Goal: Find contact information: Find contact information

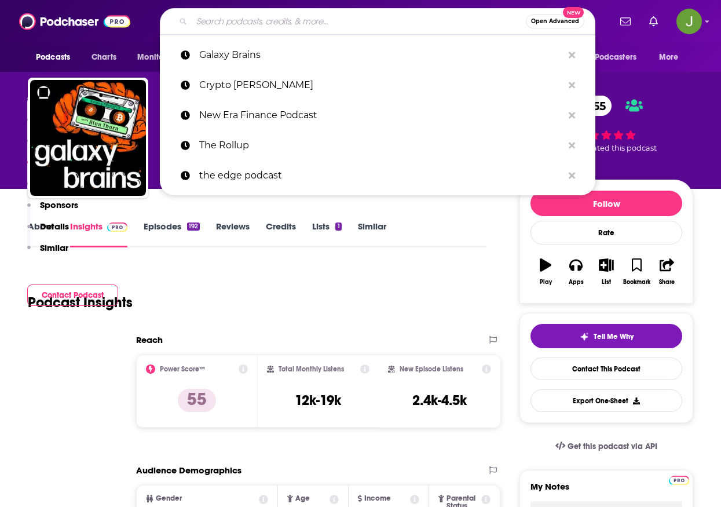
type input "Breaking Banks [PERSON_NAME]"
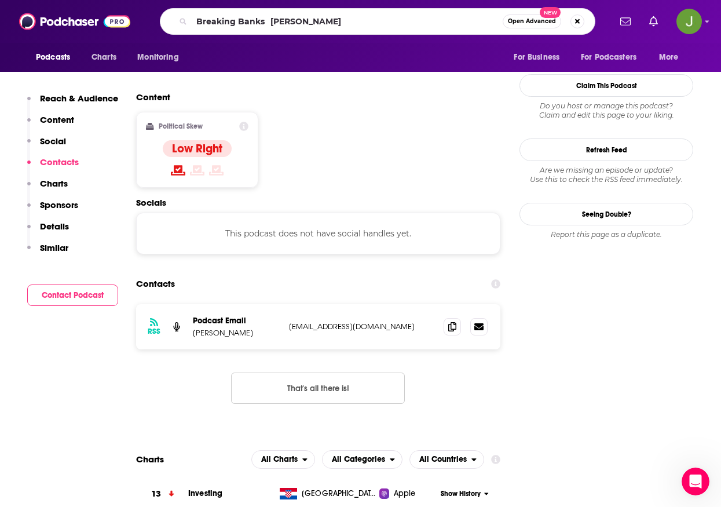
scroll to position [879, 0]
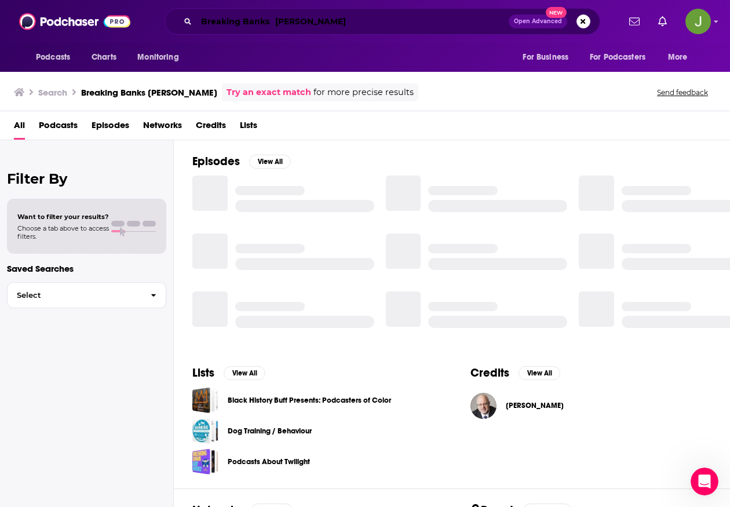
drag, startPoint x: 275, startPoint y: 23, endPoint x: 338, endPoint y: 24, distance: 63.1
click at [373, 20] on input "Breaking Banks [PERSON_NAME]" at bounding box center [352, 21] width 312 height 19
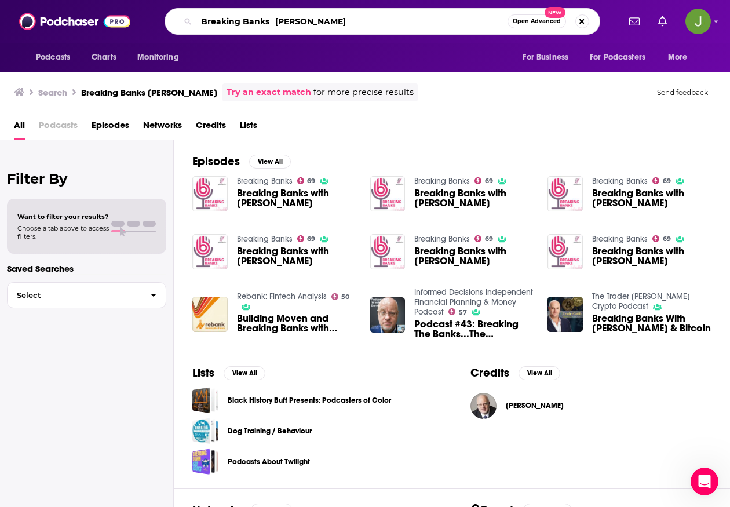
drag, startPoint x: 338, startPoint y: 24, endPoint x: 275, endPoint y: 23, distance: 63.2
click at [275, 23] on input "Breaking Banks [PERSON_NAME]" at bounding box center [351, 21] width 311 height 19
type input "Breaking Banks"
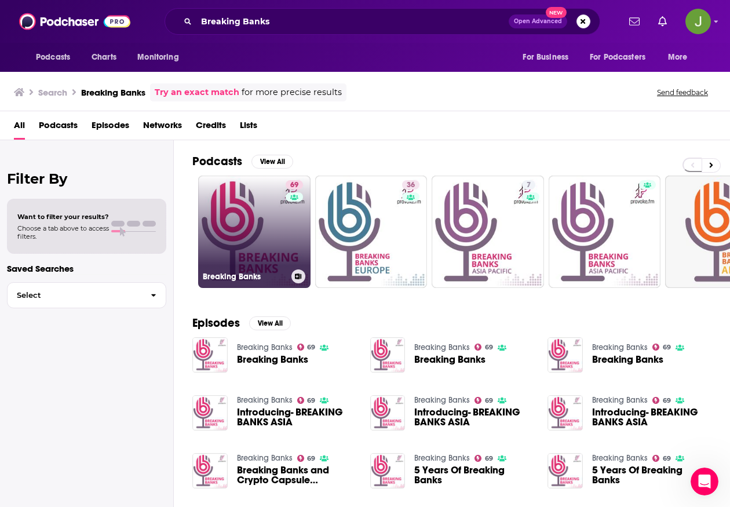
click at [271, 254] on link "69 Breaking Banks" at bounding box center [254, 232] width 112 height 112
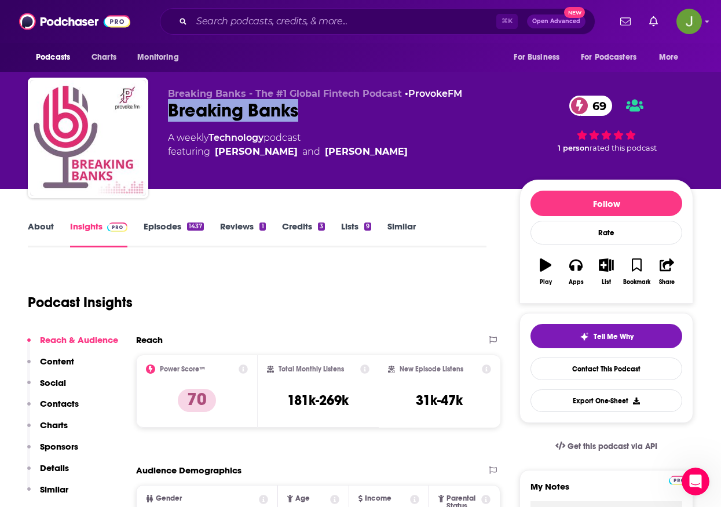
drag, startPoint x: 308, startPoint y: 117, endPoint x: 163, endPoint y: 116, distance: 144.8
click at [163, 116] on div "Breaking Banks - The #1 Global Fintech Podcast • ProvokeFM Breaking Banks 69 A …" at bounding box center [361, 140] width 666 height 125
copy h2 "Breaking Banks"
click at [599, 375] on link "Contact This Podcast" at bounding box center [607, 368] width 152 height 23
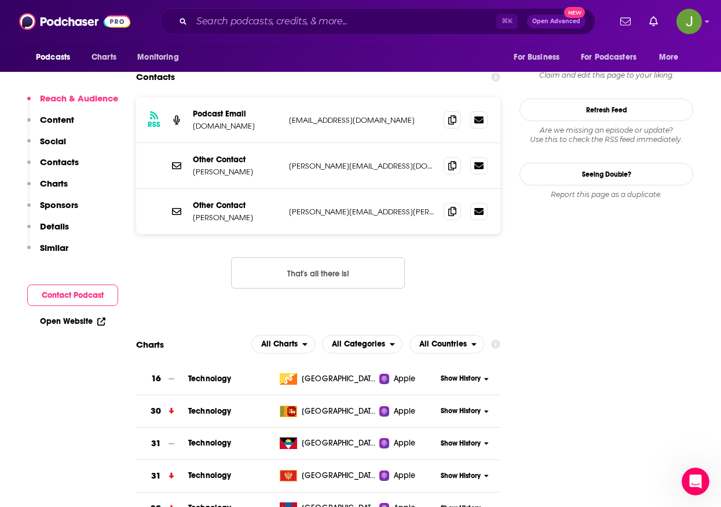
scroll to position [1095, 0]
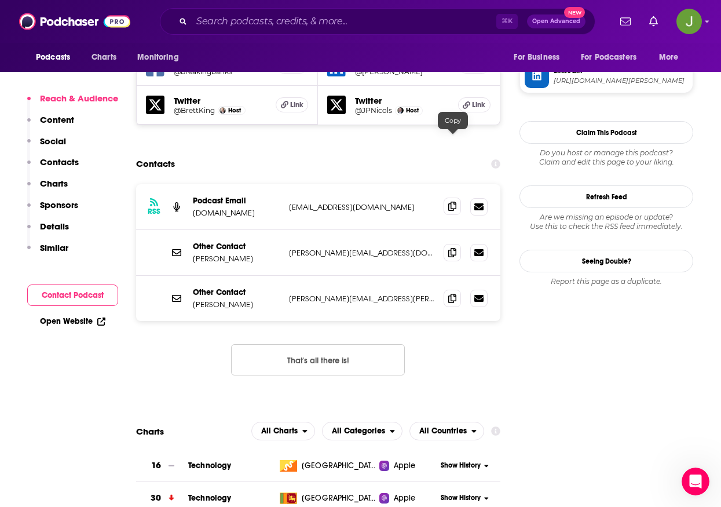
click at [453, 202] on icon at bounding box center [452, 206] width 8 height 9
drag, startPoint x: 233, startPoint y: 149, endPoint x: 191, endPoint y: 147, distance: 41.8
click at [191, 184] on div "RSS Podcast Email [DOMAIN_NAME] [EMAIL_ADDRESS][DOMAIN_NAME] [EMAIL_ADDRESS][DO…" at bounding box center [318, 207] width 364 height 46
copy p "[DOMAIN_NAME]"
drag, startPoint x: 235, startPoint y: 197, endPoint x: 191, endPoint y: 198, distance: 44.6
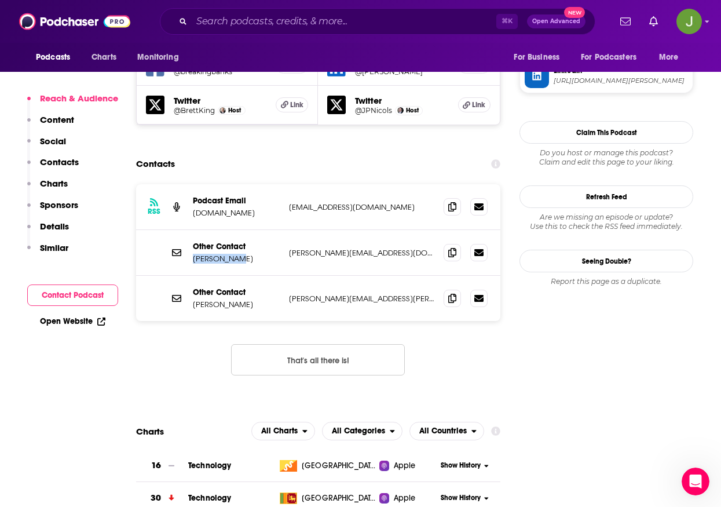
click at [191, 230] on div "Other Contact [PERSON_NAME] [PERSON_NAME][EMAIL_ADDRESS][DOMAIN_NAME] [EMAIL_AD…" at bounding box center [318, 253] width 364 height 46
copy p "[PERSON_NAME]"
click at [457, 247] on icon at bounding box center [452, 251] width 8 height 9
drag, startPoint x: 257, startPoint y: 240, endPoint x: 191, endPoint y: 240, distance: 65.5
click at [191, 276] on div "Other Contact [PERSON_NAME] [PERSON_NAME][EMAIL_ADDRESS][PERSON_NAME][DOMAIN_NA…" at bounding box center [318, 298] width 364 height 45
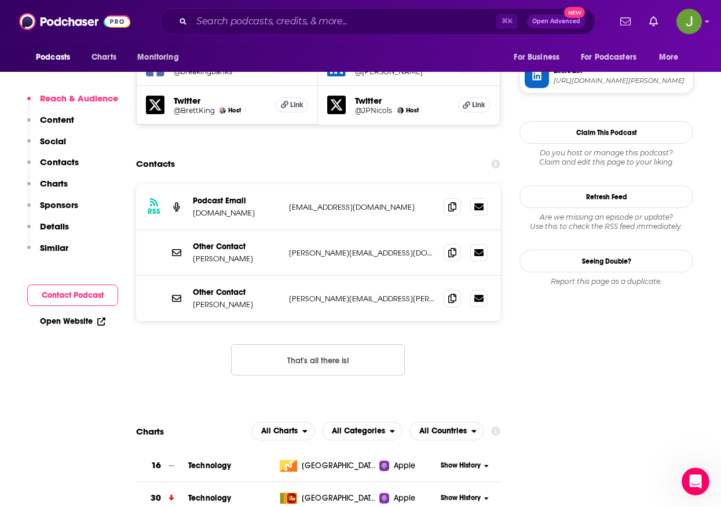
copy p "[PERSON_NAME]"
click at [450, 293] on icon at bounding box center [452, 297] width 8 height 9
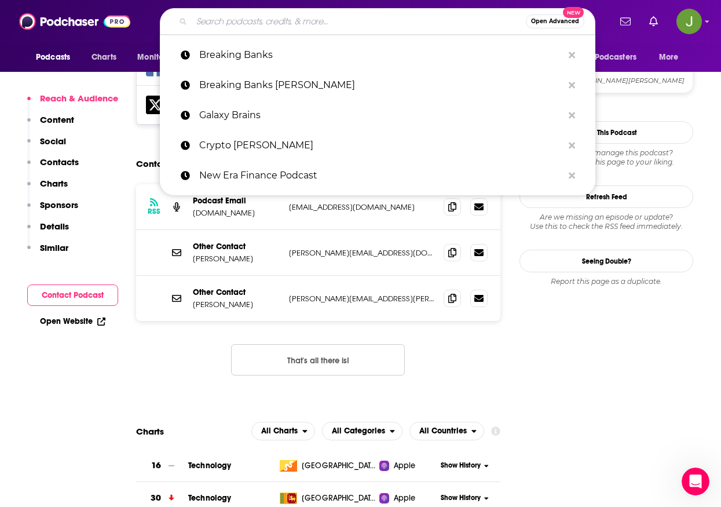
click at [326, 24] on input "Search podcasts, credits, & more..." at bounding box center [359, 21] width 334 height 19
paste input "Fintech Insider by 11:FS"
type input "Fintech Insider by 11:FS"
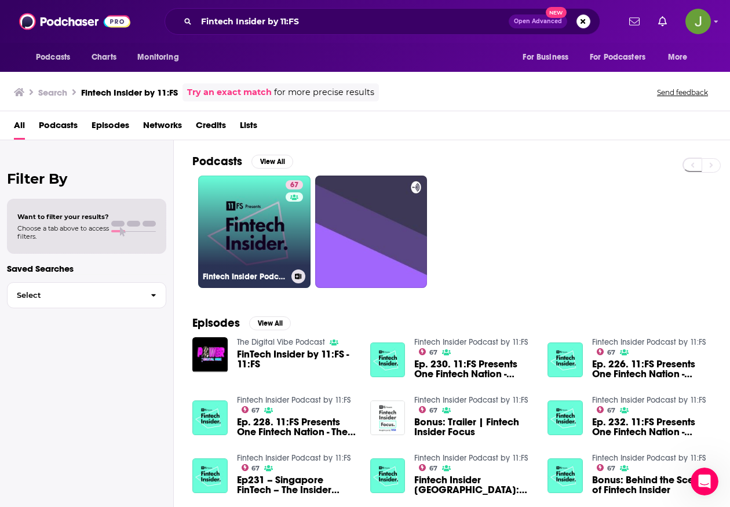
click at [276, 226] on link "67 Fintech Insider Podcast by 11:FS" at bounding box center [254, 232] width 112 height 112
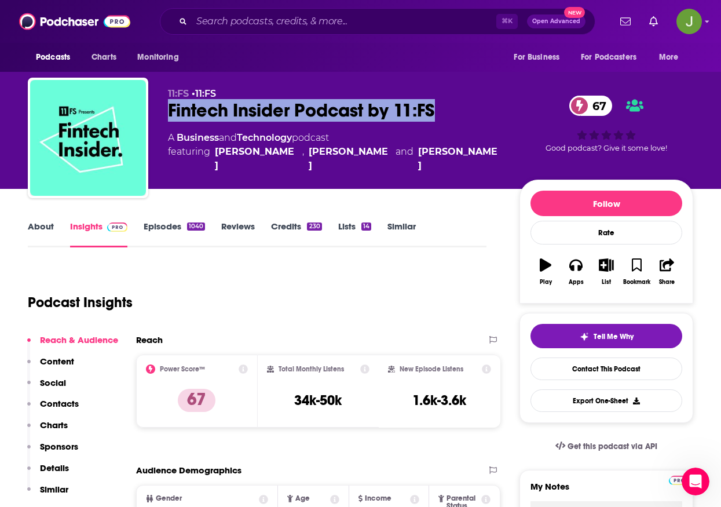
drag, startPoint x: 443, startPoint y: 114, endPoint x: 165, endPoint y: 111, distance: 278.1
click at [165, 111] on div "11:FS • 11:FS Fintech Insider Podcast by 11:FS 67 A Business and Technology pod…" at bounding box center [361, 140] width 666 height 125
copy h2 "Fintech Insider Podcast by 11:FS"
click at [591, 370] on link "Contact This Podcast" at bounding box center [607, 368] width 152 height 23
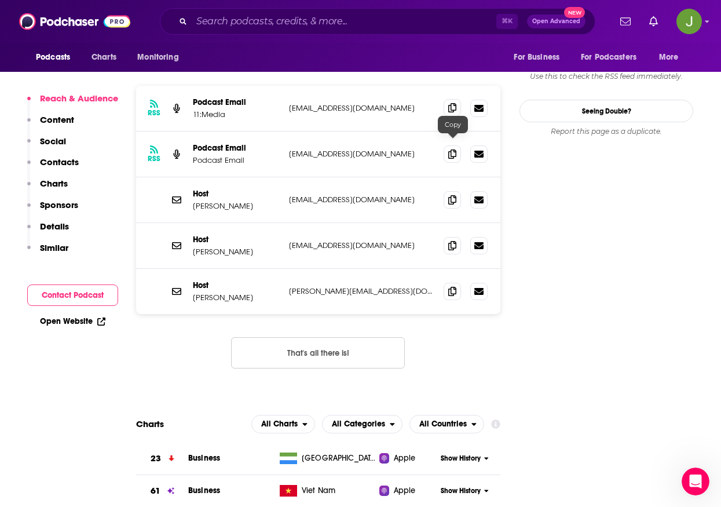
click at [450, 112] on icon at bounding box center [452, 107] width 8 height 9
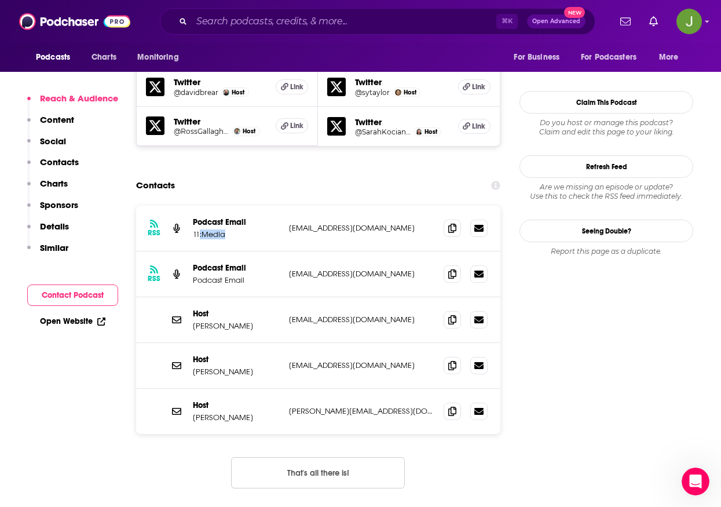
drag, startPoint x: 228, startPoint y: 181, endPoint x: 198, endPoint y: 180, distance: 30.1
click at [198, 229] on p "11:Media" at bounding box center [236, 234] width 87 height 10
drag, startPoint x: 241, startPoint y: 167, endPoint x: 206, endPoint y: 172, distance: 35.7
click at [198, 217] on p "Podcast Email" at bounding box center [236, 222] width 87 height 10
drag, startPoint x: 250, startPoint y: 168, endPoint x: 192, endPoint y: 166, distance: 58.0
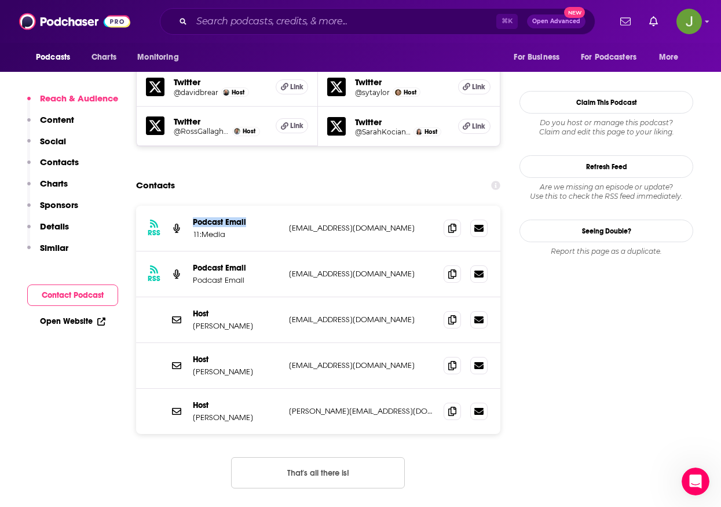
click at [192, 206] on div "RSS Podcast Email 11:Media [EMAIL_ADDRESS][DOMAIN_NAME] [EMAIL_ADDRESS][DOMAIN_…" at bounding box center [318, 229] width 364 height 46
copy p "Podcast Email"
drag, startPoint x: 367, startPoint y: 222, endPoint x: 290, endPoint y: 224, distance: 77.1
click at [290, 269] on p "[EMAIL_ADDRESS][DOMAIN_NAME]" at bounding box center [361, 274] width 145 height 10
copy p "[EMAIL_ADDRESS][DOMAIN_NAME]"
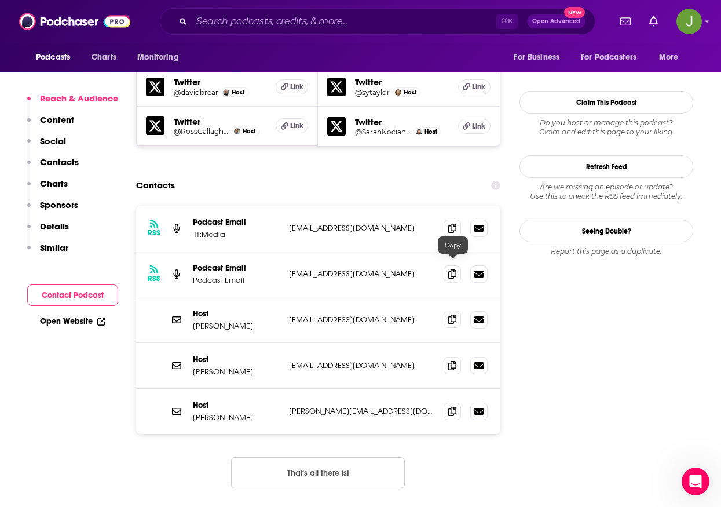
click at [450, 315] on icon at bounding box center [452, 319] width 8 height 9
drag, startPoint x: 235, startPoint y: 274, endPoint x: 211, endPoint y: 274, distance: 23.2
click at [211, 321] on p "[PERSON_NAME]" at bounding box center [236, 326] width 87 height 10
drag, startPoint x: 241, startPoint y: 272, endPoint x: 192, endPoint y: 274, distance: 48.7
click at [192, 297] on div "Host [PERSON_NAME] [PERSON_NAME][EMAIL_ADDRESS][DOMAIN_NAME] [EMAIL_ADDRESS][DO…" at bounding box center [318, 320] width 364 height 46
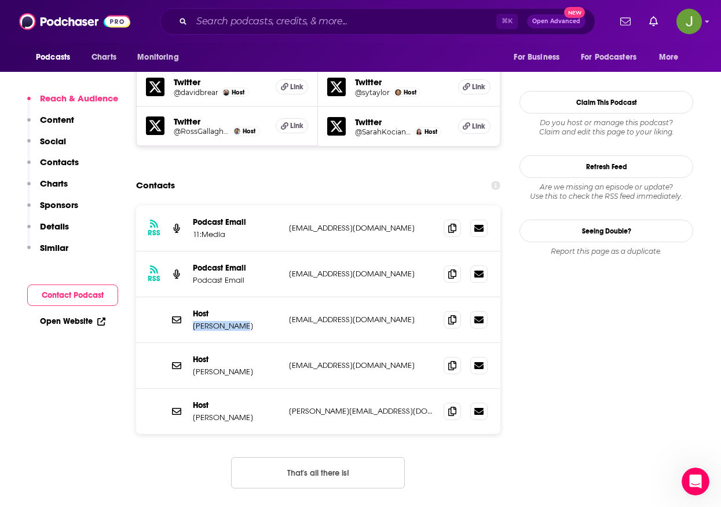
copy p "[PERSON_NAME]"
drag, startPoint x: 253, startPoint y: 319, endPoint x: 194, endPoint y: 320, distance: 58.5
click at [194, 367] on p "[PERSON_NAME]" at bounding box center [236, 372] width 87 height 10
copy p "[PERSON_NAME]"
click at [454, 360] on icon at bounding box center [452, 364] width 8 height 9
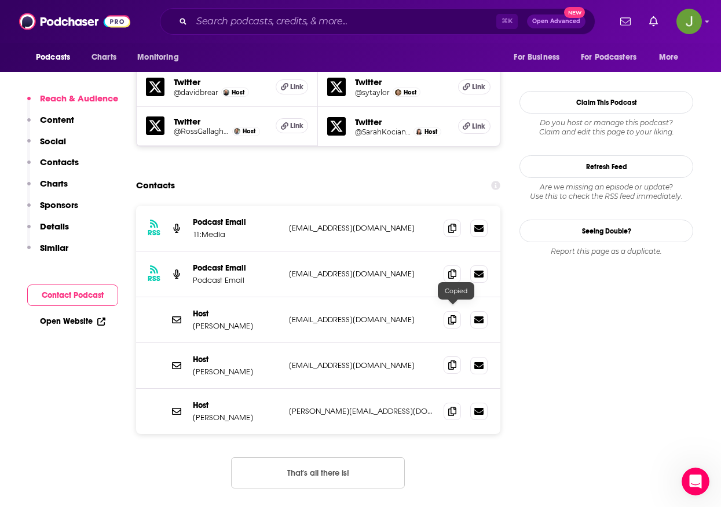
click at [454, 360] on icon at bounding box center [452, 364] width 8 height 9
click at [456, 360] on icon at bounding box center [452, 364] width 8 height 9
drag, startPoint x: 239, startPoint y: 365, endPoint x: 188, endPoint y: 367, distance: 50.5
click at [188, 389] on div "Host [PERSON_NAME] [PERSON_NAME][EMAIL_ADDRESS][DOMAIN_NAME] [PERSON_NAME][EMAI…" at bounding box center [318, 411] width 364 height 45
copy p "[PERSON_NAME]"
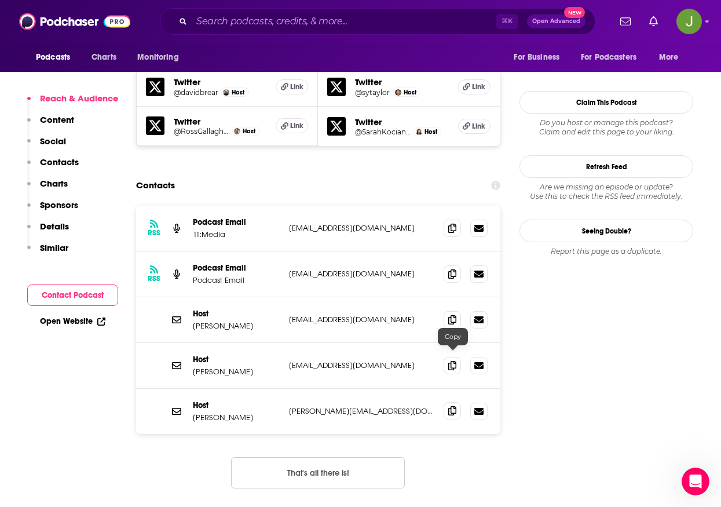
click at [455, 402] on span at bounding box center [452, 410] width 17 height 17
